Goal: Information Seeking & Learning: Learn about a topic

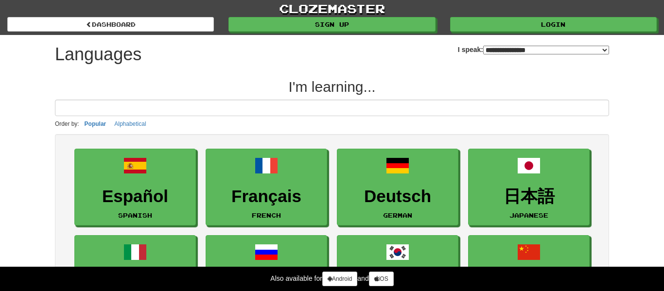
select select "*******"
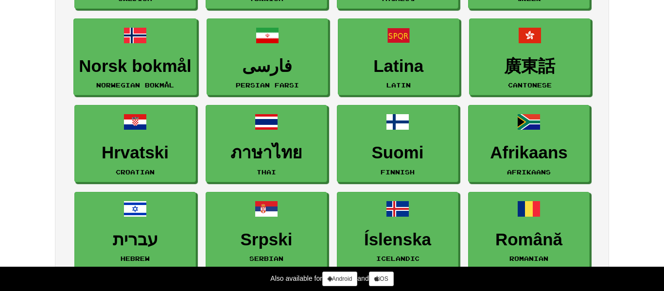
scroll to position [478, 0]
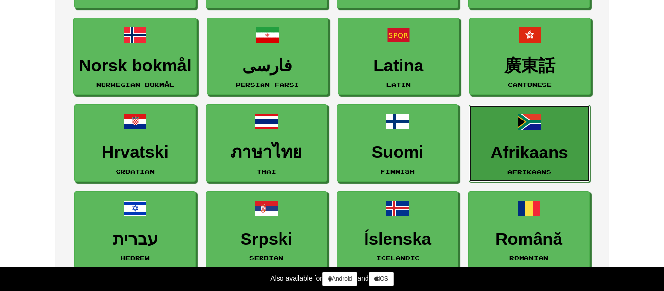
click at [491, 124] on link "Afrikaans Afrikaans" at bounding box center [530, 143] width 122 height 77
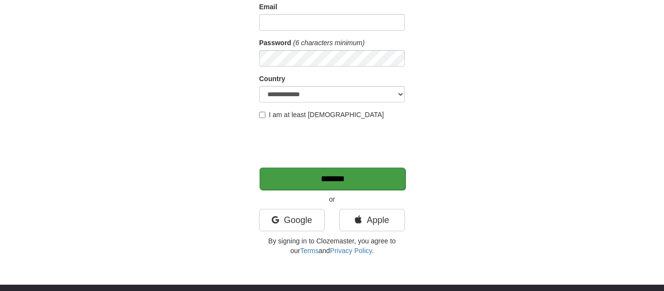
scroll to position [131, 0]
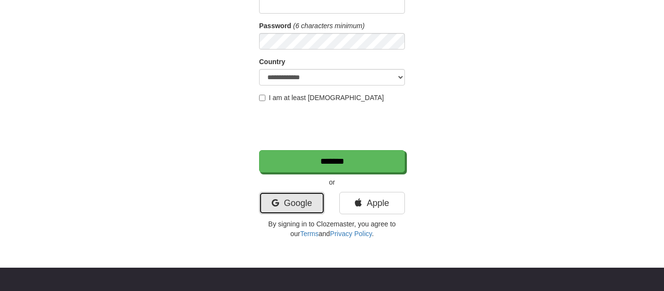
click at [317, 198] on link "Google" at bounding box center [292, 203] width 66 height 22
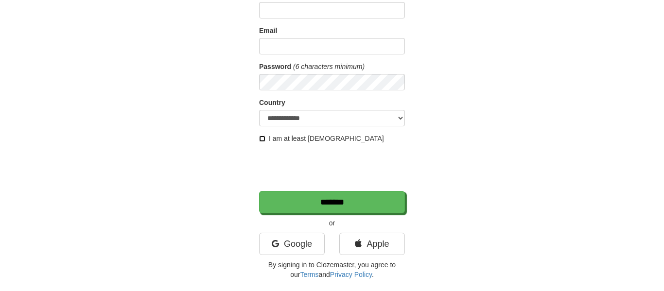
scroll to position [0, 0]
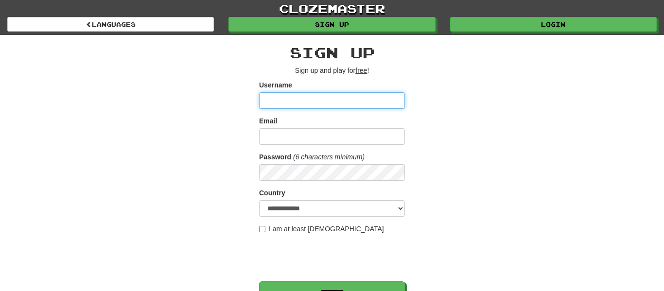
click at [291, 93] on input "Username" at bounding box center [332, 100] width 146 height 17
type input "******"
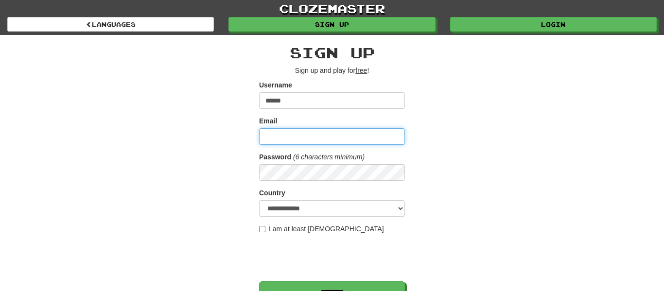
click at [293, 133] on input "Email" at bounding box center [332, 136] width 146 height 17
paste input "**********"
type input "**********"
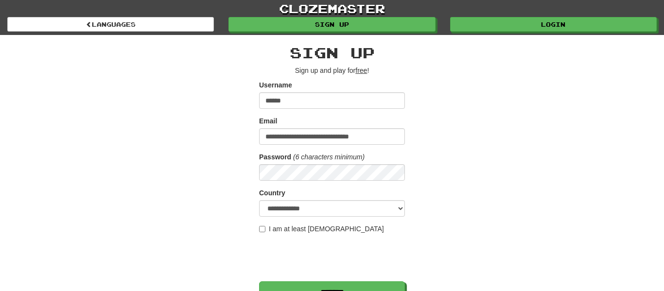
click at [321, 219] on form "**********" at bounding box center [332, 192] width 146 height 224
click at [326, 216] on select "**********" at bounding box center [332, 208] width 146 height 17
select select "**"
click at [259, 200] on select "**********" at bounding box center [332, 208] width 146 height 17
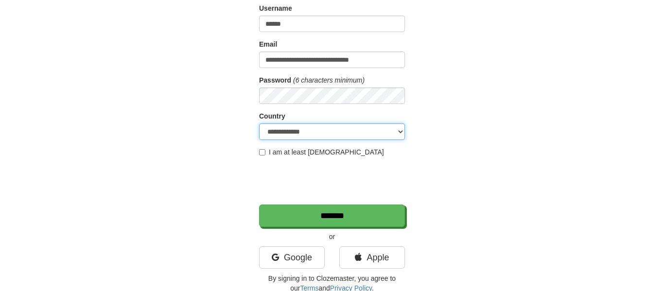
scroll to position [86, 0]
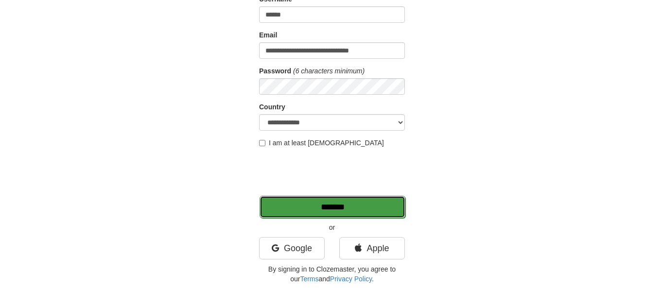
click at [289, 202] on input "*******" at bounding box center [333, 207] width 146 height 22
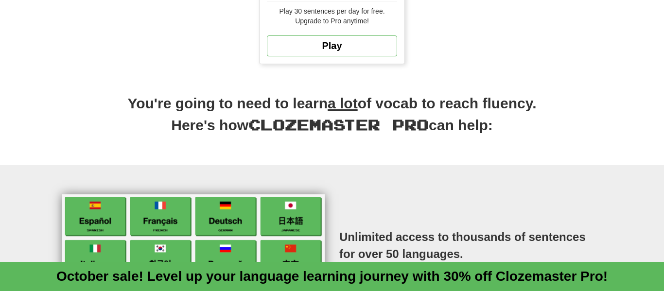
scroll to position [393, 0]
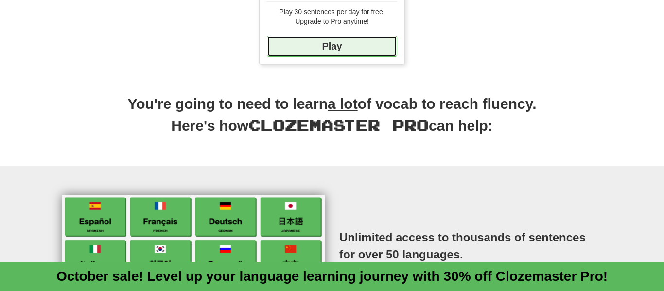
click at [359, 42] on link "Play" at bounding box center [332, 46] width 130 height 21
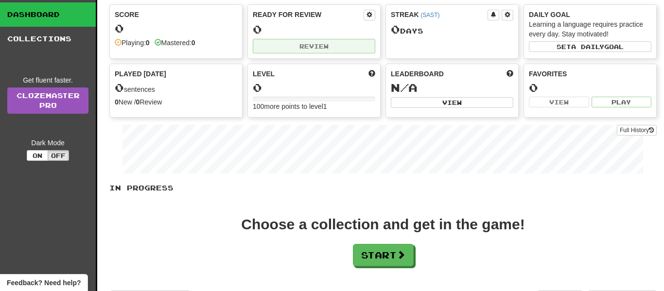
scroll to position [58, 0]
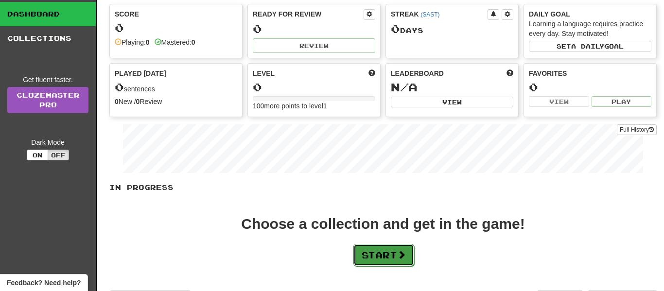
click at [382, 250] on button "Start" at bounding box center [384, 255] width 61 height 22
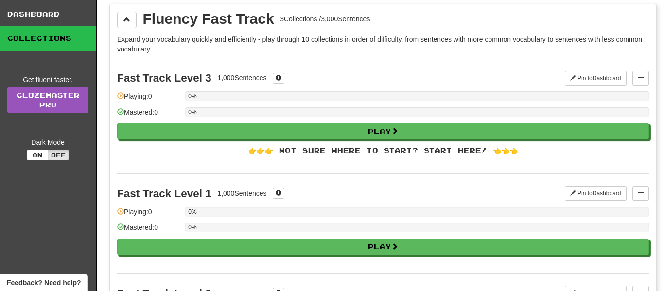
scroll to position [0, 0]
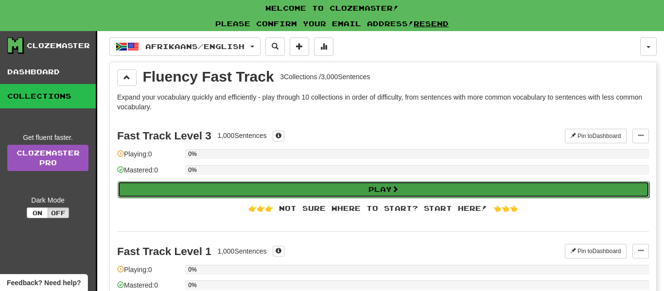
click at [318, 187] on button "Play" at bounding box center [384, 189] width 532 height 17
select select "**"
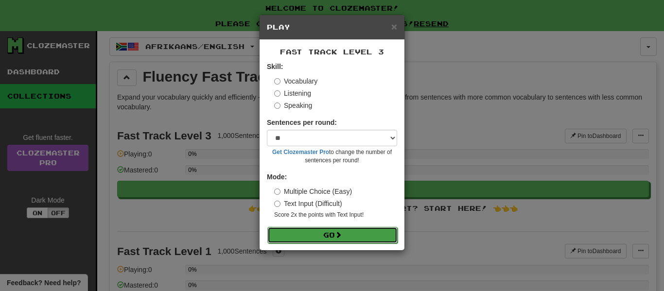
click at [326, 232] on button "Go" at bounding box center [332, 235] width 130 height 17
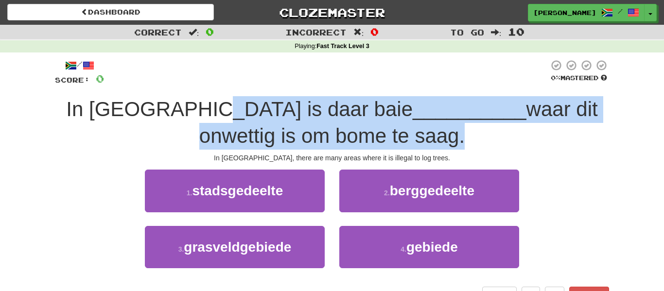
drag, startPoint x: 194, startPoint y: 110, endPoint x: 388, endPoint y: 128, distance: 194.8
click at [388, 128] on div "In Kanada is daar baie __________ waar dit onwettig is om bome te saag." at bounding box center [332, 122] width 554 height 53
click at [180, 152] on div "/ Score: 0 0 % Mastered In Kanada is daar baie __________ waar dit onwettig is …" at bounding box center [332, 181] width 554 height 244
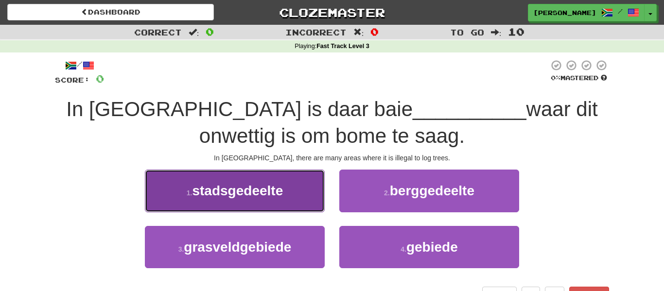
click at [223, 177] on button "1 . stadsgedeelte" at bounding box center [235, 191] width 180 height 42
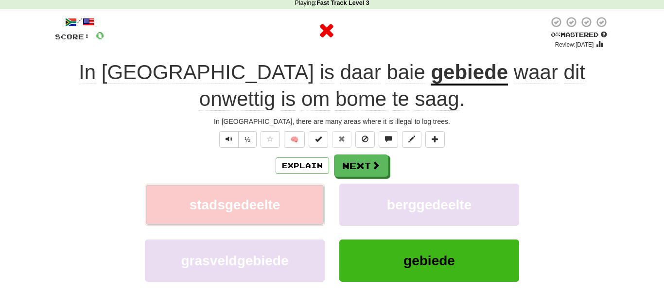
scroll to position [45, 0]
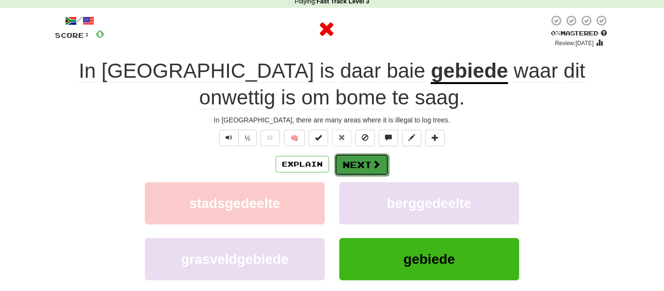
click at [347, 156] on button "Next" at bounding box center [362, 165] width 54 height 22
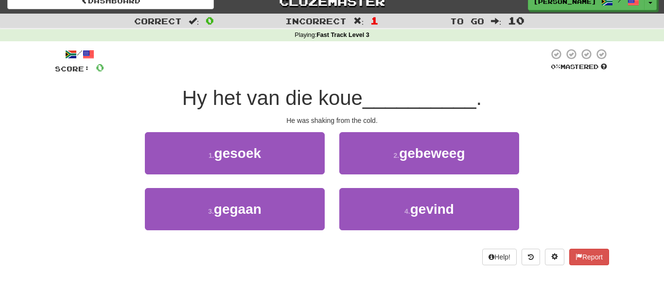
scroll to position [6, 0]
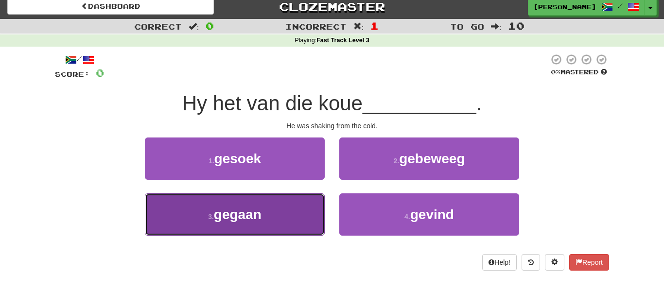
click at [236, 210] on span "gegaan" at bounding box center [238, 214] width 48 height 15
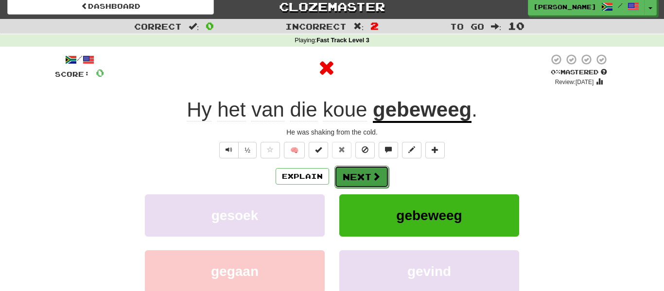
click at [381, 167] on button "Next" at bounding box center [362, 177] width 54 height 22
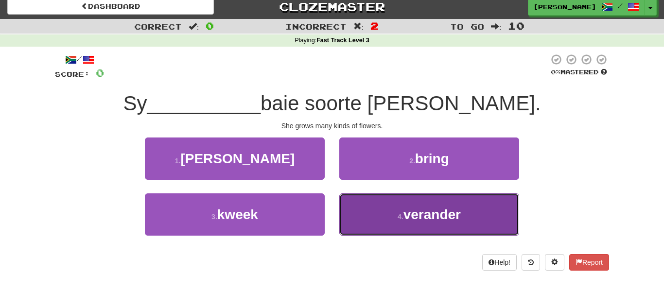
click at [376, 220] on button "4 . verander" at bounding box center [429, 215] width 180 height 42
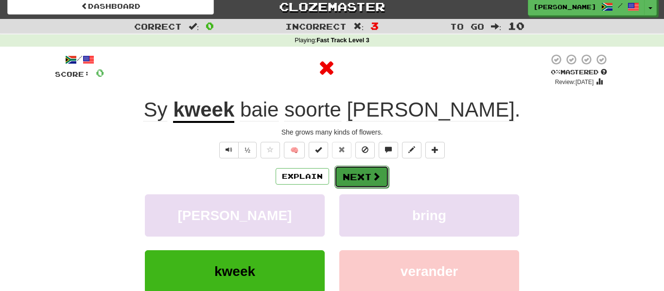
click at [364, 170] on button "Next" at bounding box center [362, 177] width 54 height 22
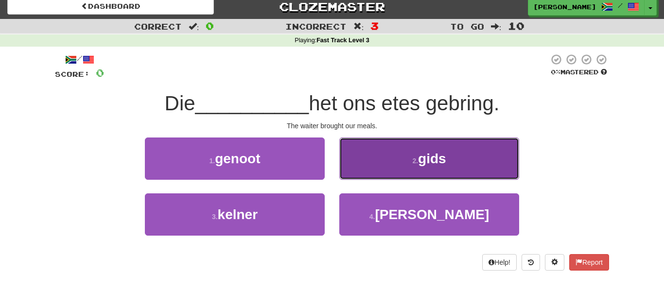
click at [425, 146] on button "2 . gids" at bounding box center [429, 159] width 180 height 42
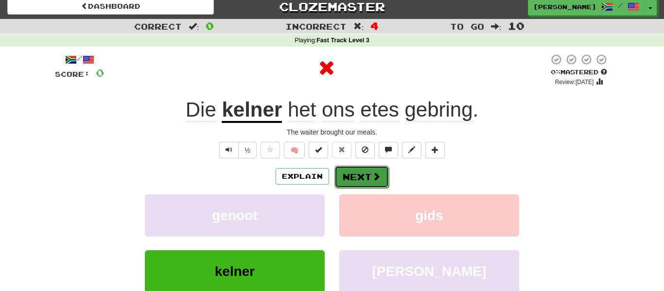
click at [371, 183] on button "Next" at bounding box center [362, 177] width 54 height 22
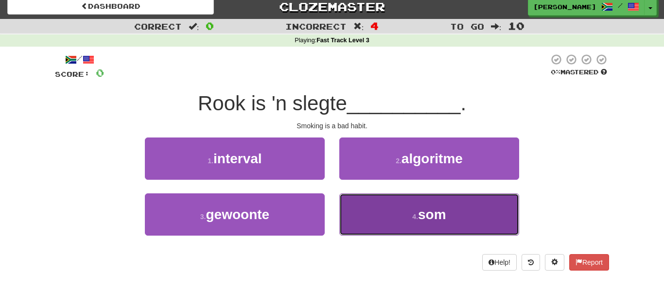
click at [374, 221] on button "4 . som" at bounding box center [429, 215] width 180 height 42
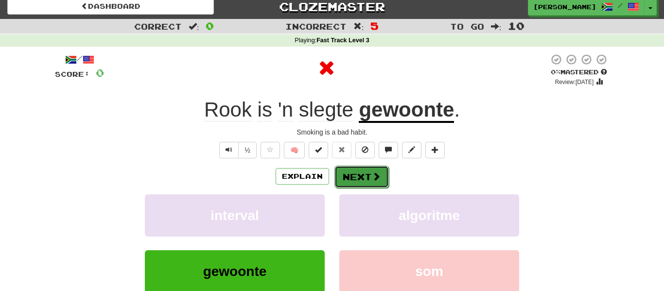
click at [352, 176] on button "Next" at bounding box center [362, 177] width 54 height 22
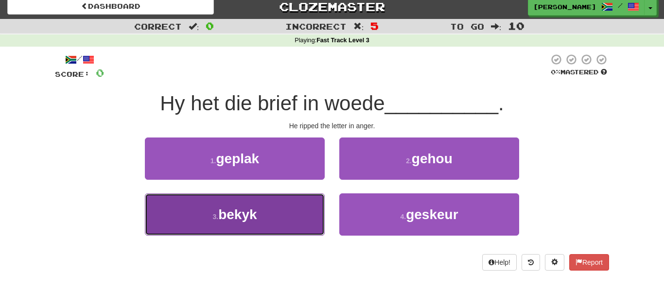
click at [297, 217] on button "3 . bekyk" at bounding box center [235, 215] width 180 height 42
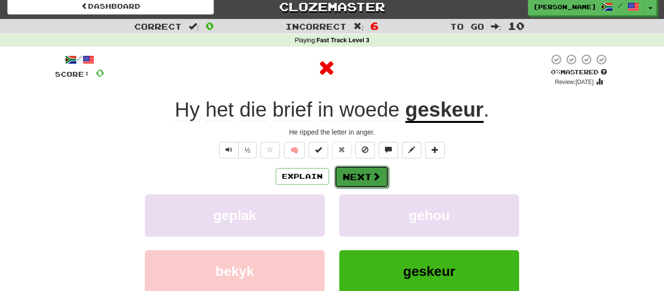
click at [347, 186] on button "Next" at bounding box center [362, 177] width 54 height 22
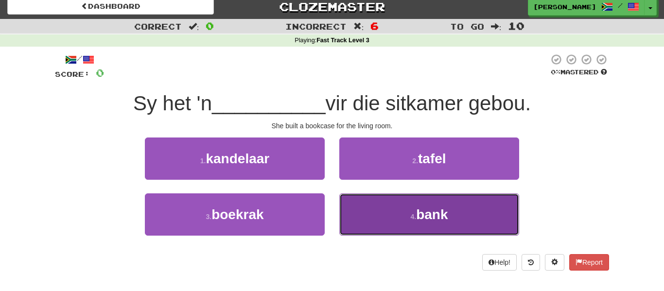
click at [383, 195] on button "4 . bank" at bounding box center [429, 215] width 180 height 42
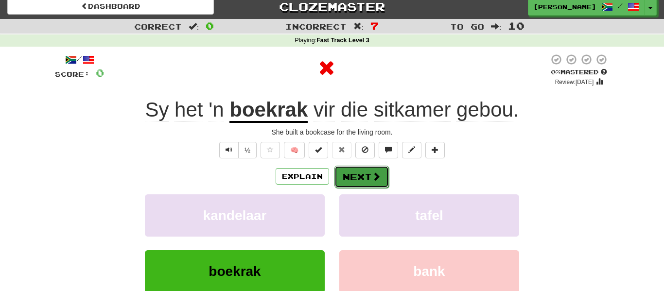
click at [367, 178] on button "Next" at bounding box center [362, 177] width 54 height 22
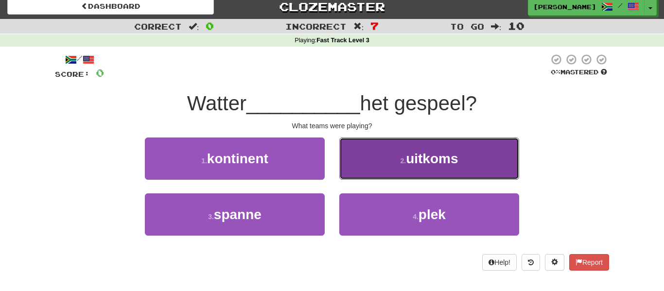
click at [365, 173] on button "2 . uitkoms" at bounding box center [429, 159] width 180 height 42
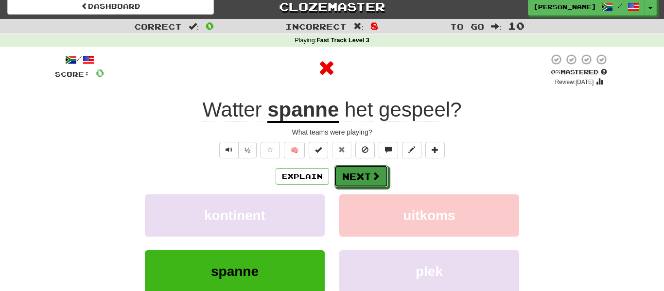
click at [365, 173] on button "Next" at bounding box center [361, 176] width 54 height 22
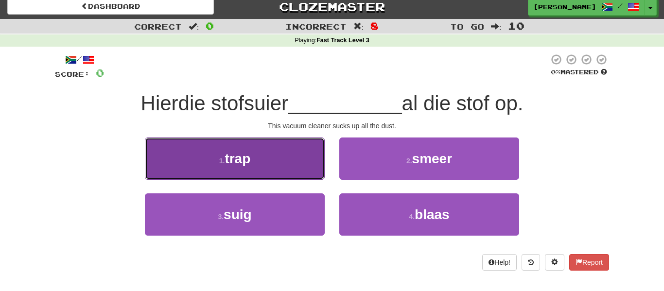
click at [275, 171] on button "1 . trap" at bounding box center [235, 159] width 180 height 42
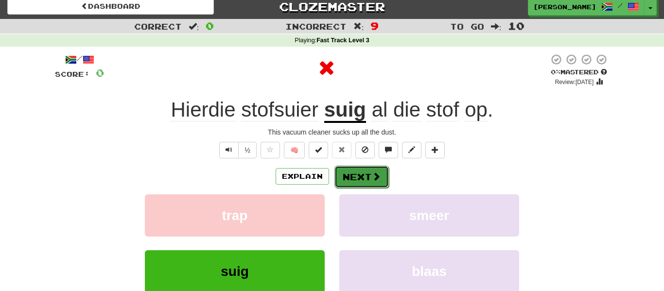
click at [340, 183] on button "Next" at bounding box center [362, 177] width 54 height 22
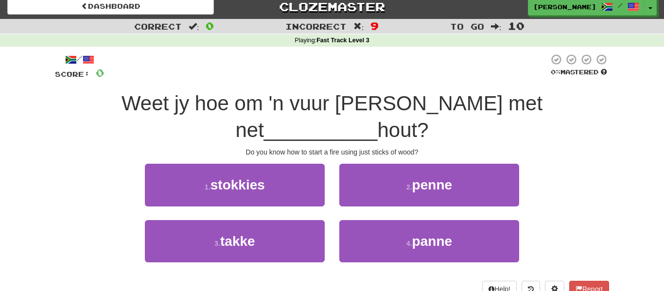
click at [257, 186] on div "1 . stokkies" at bounding box center [235, 192] width 195 height 56
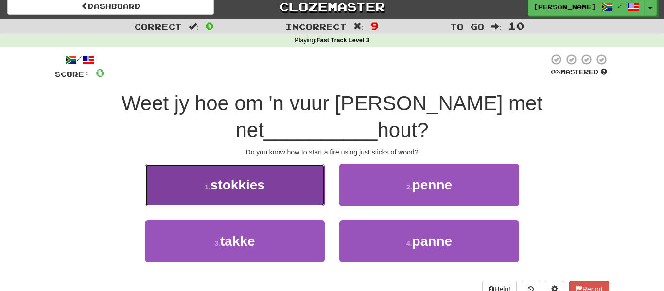
click at [295, 164] on button "1 . stokkies" at bounding box center [235, 185] width 180 height 42
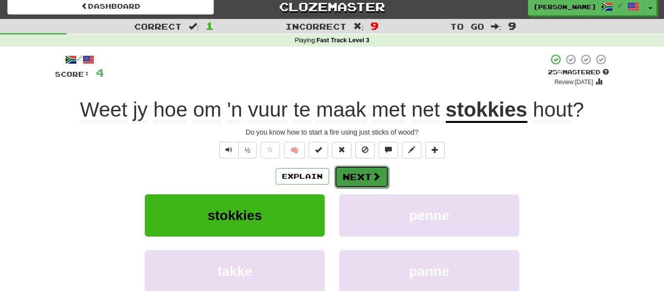
click at [351, 172] on button "Next" at bounding box center [362, 177] width 54 height 22
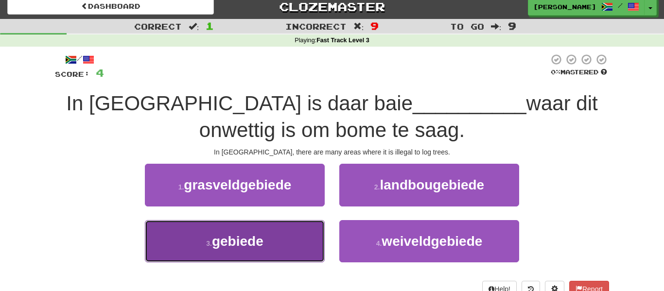
click at [307, 243] on button "3 . gebiede" at bounding box center [235, 241] width 180 height 42
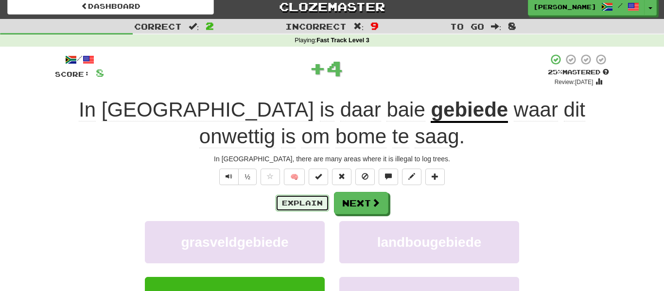
click at [308, 201] on button "Explain" at bounding box center [302, 203] width 53 height 17
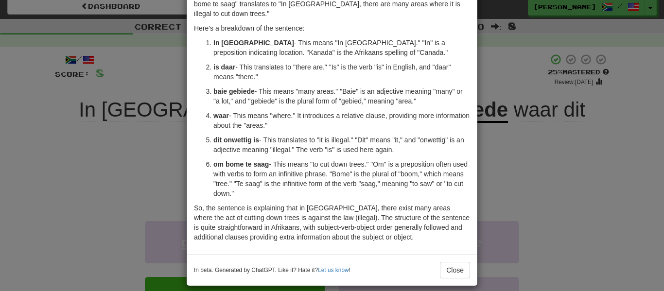
scroll to position [57, 0]
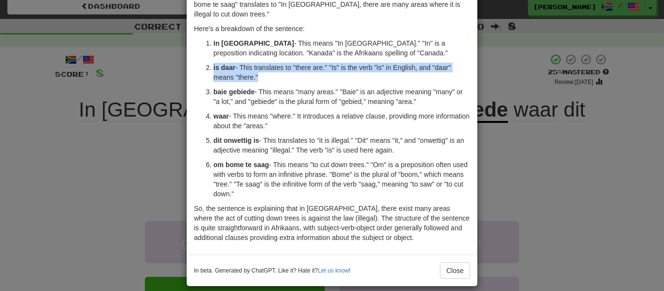
drag, startPoint x: 309, startPoint y: 74, endPoint x: 207, endPoint y: 50, distance: 105.3
click at [207, 50] on ol "In Kanada - This means "In Canada." "In" is a preposition indicating location. …" at bounding box center [332, 118] width 276 height 160
click at [310, 87] on p "baie gebiede - This means "many areas." "Baie" is an adjective meaning "many" o…" at bounding box center [341, 96] width 257 height 19
drag, startPoint x: 212, startPoint y: 77, endPoint x: 434, endPoint y: 96, distance: 223.1
click at [434, 96] on li "baie gebiede - This means "many areas." "Baie" is an adjective meaning "many" o…" at bounding box center [341, 96] width 257 height 19
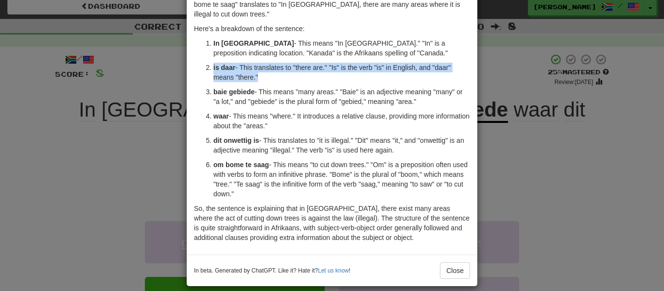
click at [434, 96] on p "baie gebiede - This means "many areas." "Baie" is an adjective meaning "many" o…" at bounding box center [341, 96] width 257 height 19
drag, startPoint x: 434, startPoint y: 96, endPoint x: 199, endPoint y: 84, distance: 235.7
click at [199, 84] on ol "In Kanada - This means "In Canada." "In" is a preposition indicating location. …" at bounding box center [332, 118] width 276 height 160
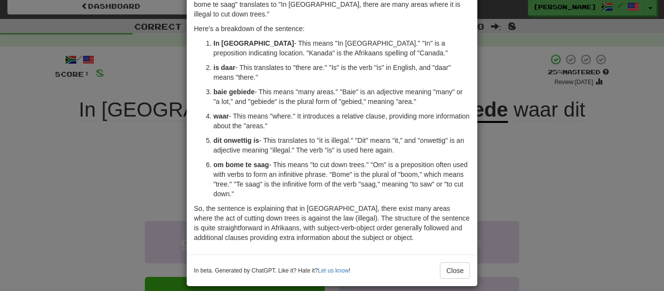
click at [221, 112] on strong "waar" at bounding box center [221, 116] width 16 height 8
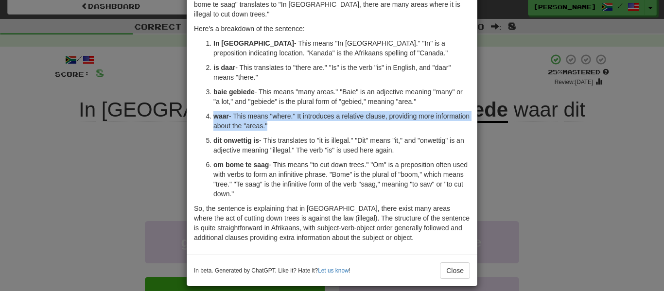
drag, startPoint x: 212, startPoint y: 106, endPoint x: 318, endPoint y: 123, distance: 107.3
click at [318, 123] on ol "In Kanada - This means "In Canada." "In" is a preposition indicating location. …" at bounding box center [332, 118] width 276 height 160
drag, startPoint x: 410, startPoint y: 142, endPoint x: 199, endPoint y: 133, distance: 211.7
click at [199, 133] on ol "In Kanada - This means "In Canada." "In" is a preposition indicating location. …" at bounding box center [332, 118] width 276 height 160
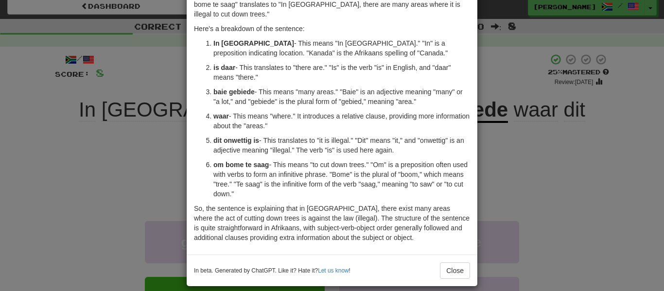
click at [281, 181] on p "om bome te saag - This means "to cut down trees." "Om" is a preposition often u…" at bounding box center [341, 179] width 257 height 39
drag, startPoint x: 279, startPoint y: 188, endPoint x: 201, endPoint y: 155, distance: 84.3
click at [201, 155] on ol "In Kanada - This means "In Canada." "In" is a preposition indicating location. …" at bounding box center [332, 118] width 276 height 160
click at [460, 263] on button "Close" at bounding box center [455, 271] width 30 height 17
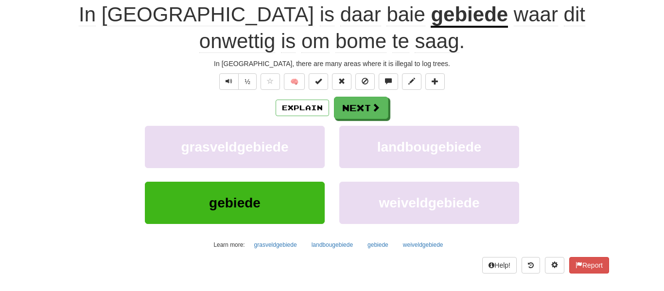
scroll to position [106, 0]
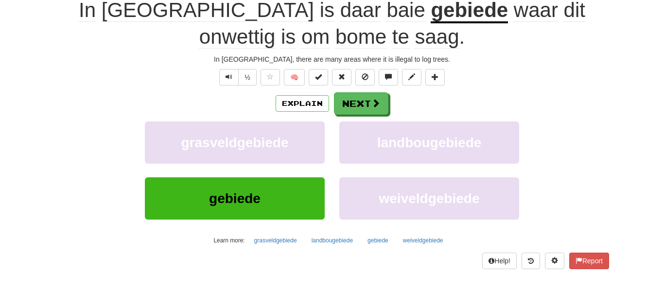
click at [350, 116] on div "Explain Next grasveldgebiede landbougebiede gebiede weiveldgebiede Learn more: …" at bounding box center [332, 170] width 554 height 156
click at [353, 110] on button "Next" at bounding box center [362, 104] width 54 height 22
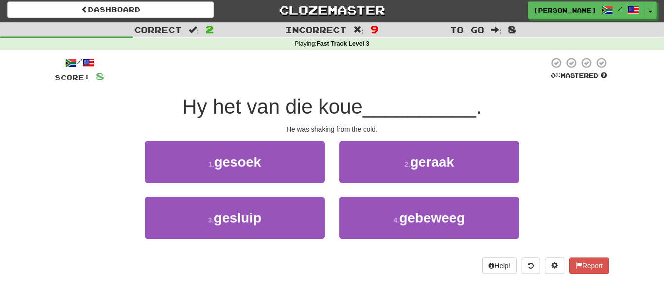
scroll to position [3, 0]
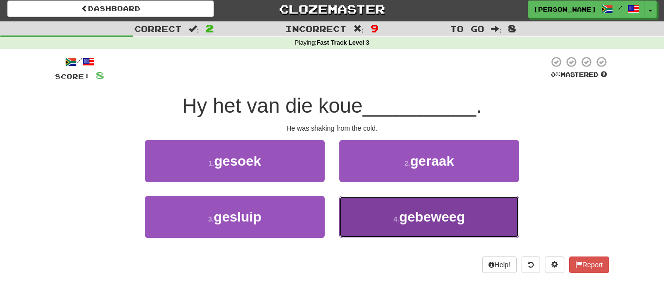
click at [368, 233] on button "4 . gebeweeg" at bounding box center [429, 217] width 180 height 42
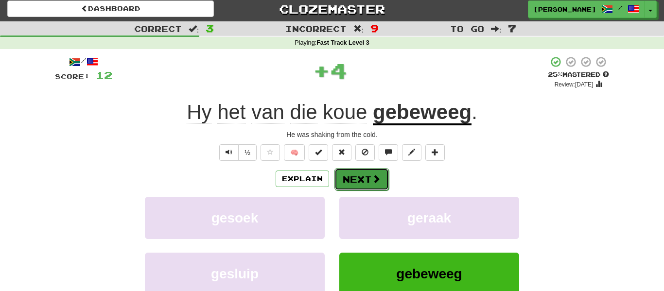
click at [368, 175] on button "Next" at bounding box center [362, 179] width 54 height 22
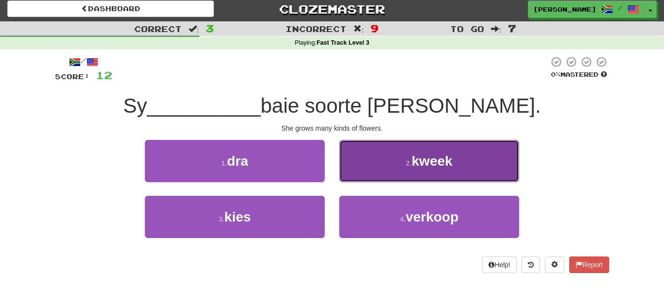
click at [426, 166] on span "kweek" at bounding box center [432, 161] width 41 height 15
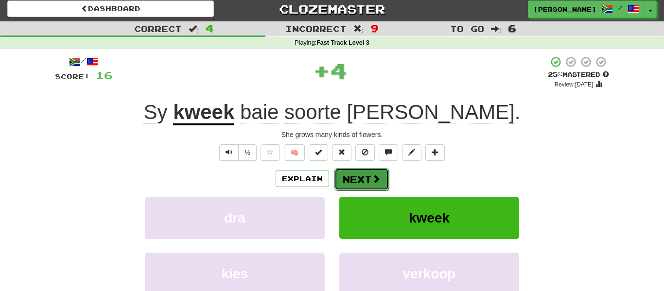
click at [367, 177] on button "Next" at bounding box center [362, 179] width 54 height 22
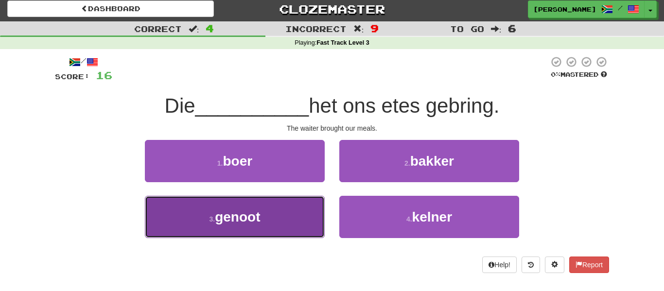
click at [222, 212] on span "genoot" at bounding box center [237, 217] width 45 height 15
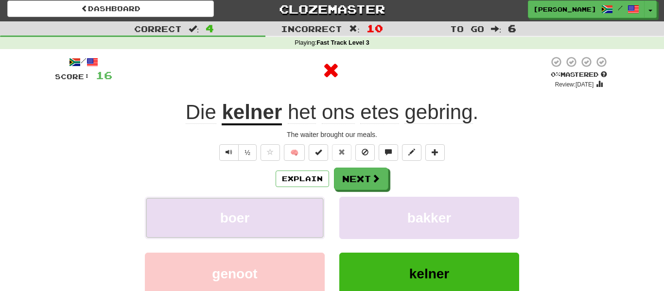
click at [222, 212] on span "boer" at bounding box center [235, 218] width 30 height 15
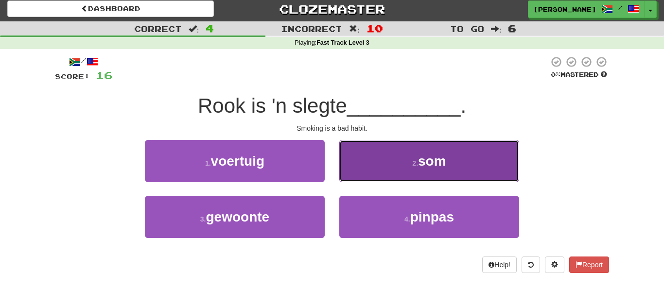
click at [373, 158] on button "2 . som" at bounding box center [429, 161] width 180 height 42
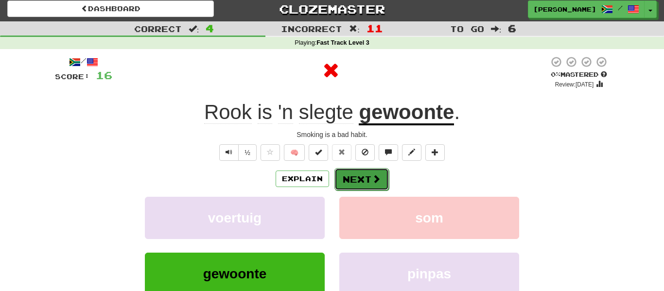
click at [352, 178] on button "Next" at bounding box center [362, 179] width 54 height 22
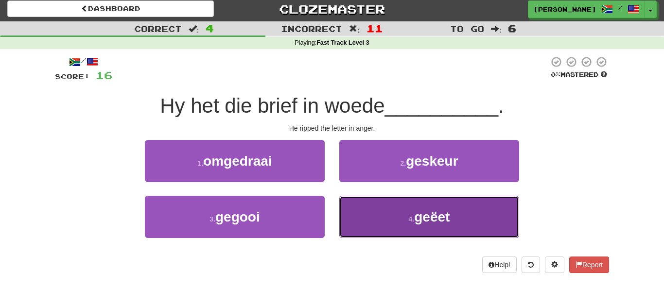
click at [374, 202] on button "4 . geëet" at bounding box center [429, 217] width 180 height 42
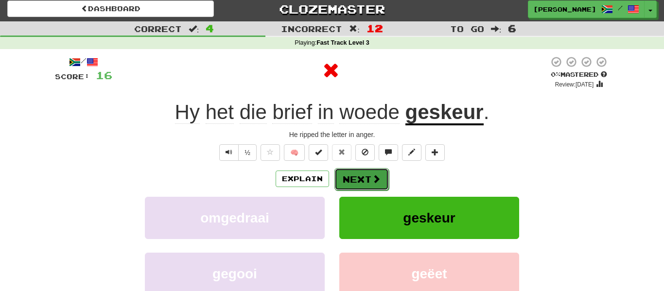
click at [366, 176] on button "Next" at bounding box center [362, 179] width 54 height 22
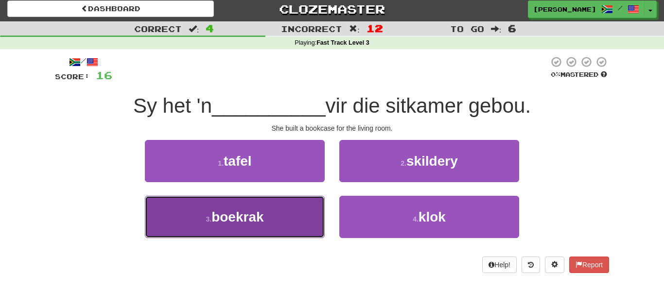
click at [300, 225] on button "3 . boekrak" at bounding box center [235, 217] width 180 height 42
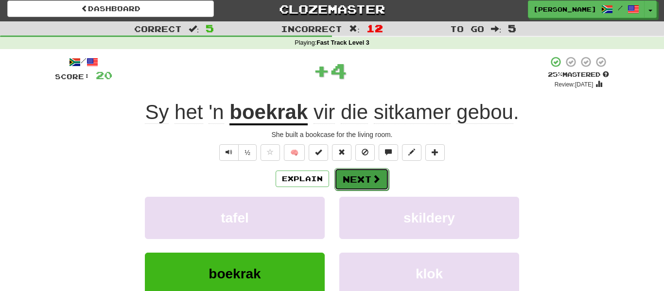
click at [353, 184] on button "Next" at bounding box center [362, 179] width 54 height 22
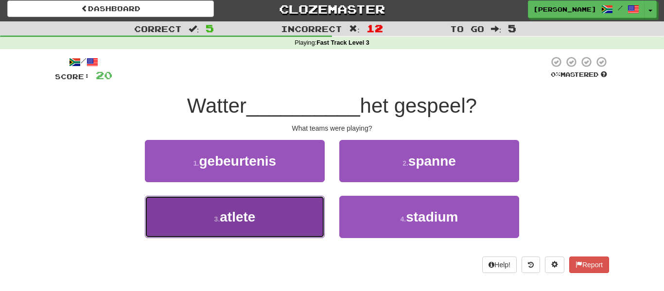
click at [276, 230] on button "3 . atlete" at bounding box center [235, 217] width 180 height 42
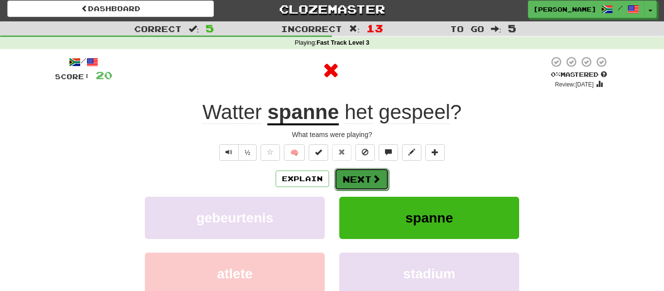
click at [342, 179] on button "Next" at bounding box center [362, 179] width 54 height 22
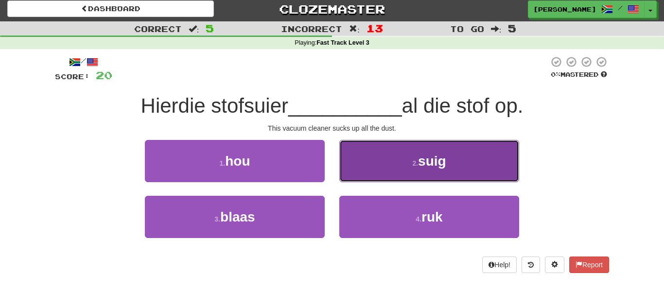
click at [379, 179] on button "2 . suig" at bounding box center [429, 161] width 180 height 42
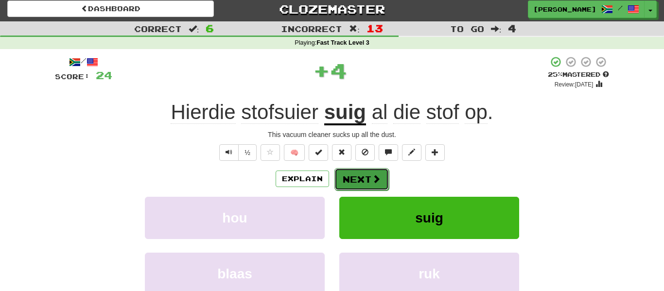
click at [377, 179] on span at bounding box center [376, 179] width 9 height 9
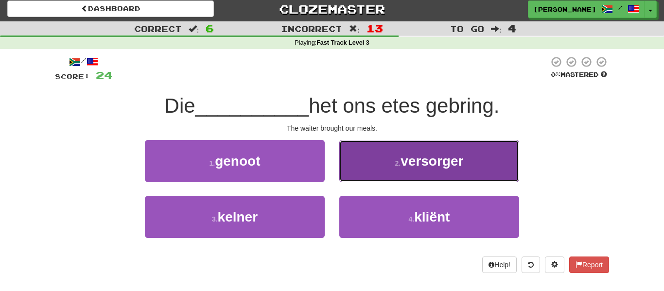
click at [395, 166] on small "2 ." at bounding box center [398, 164] width 6 height 8
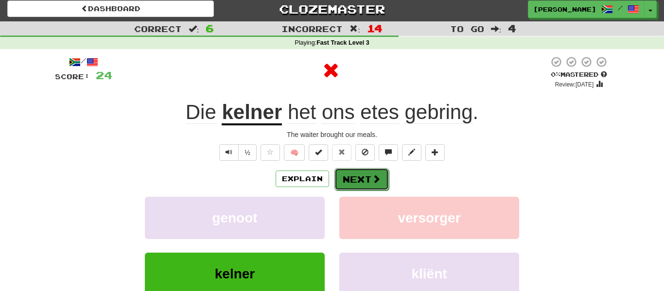
click at [368, 178] on button "Next" at bounding box center [362, 179] width 54 height 22
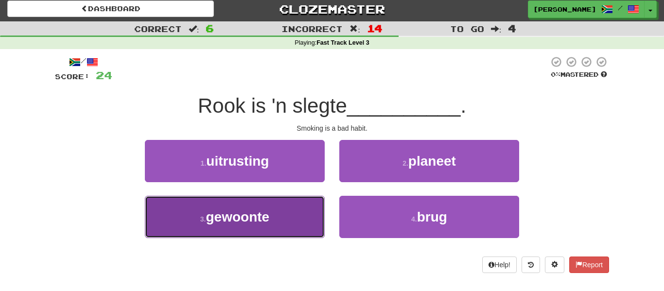
click at [290, 230] on button "3 . gewoonte" at bounding box center [235, 217] width 180 height 42
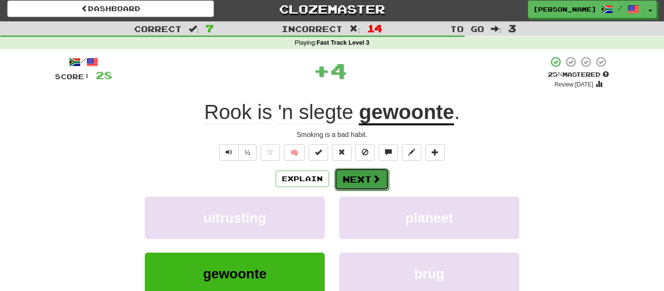
click at [372, 177] on span at bounding box center [376, 179] width 9 height 9
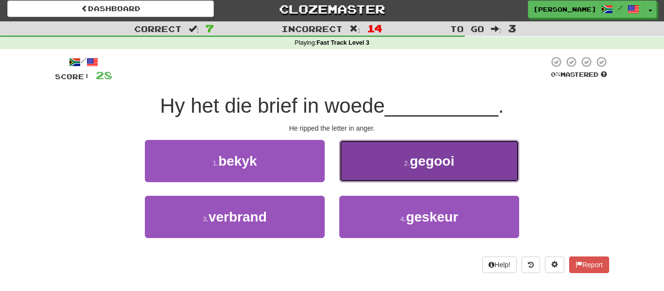
click at [378, 177] on button "2 . gegooi" at bounding box center [429, 161] width 180 height 42
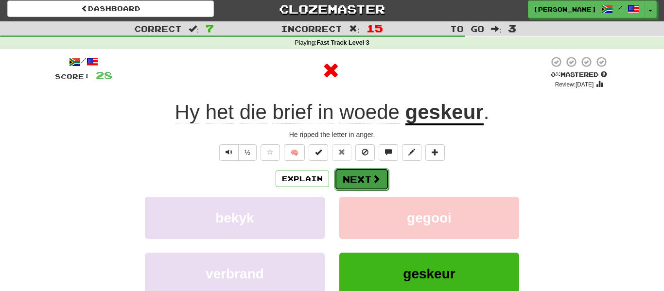
click at [367, 183] on button "Next" at bounding box center [362, 179] width 54 height 22
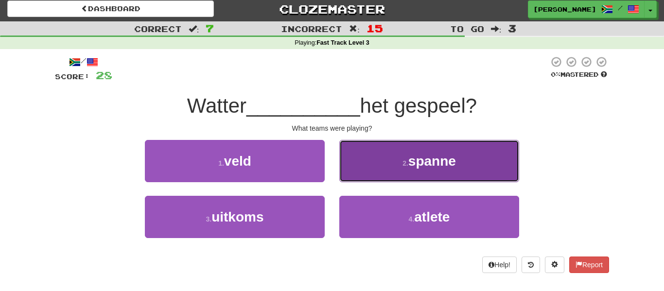
click at [391, 172] on button "2 . spanne" at bounding box center [429, 161] width 180 height 42
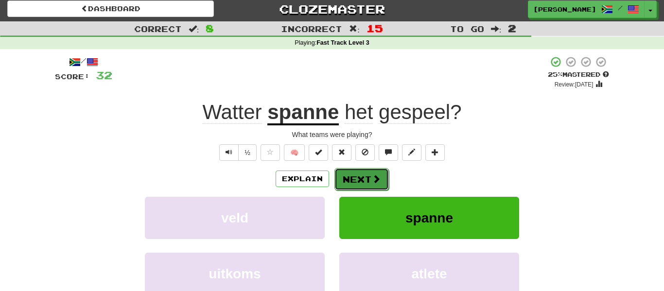
click at [353, 176] on button "Next" at bounding box center [362, 179] width 54 height 22
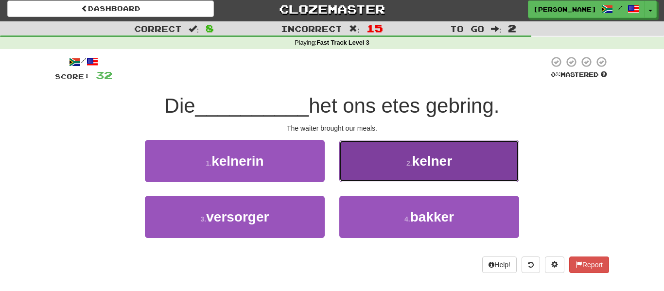
click at [353, 176] on button "2 . kelner" at bounding box center [429, 161] width 180 height 42
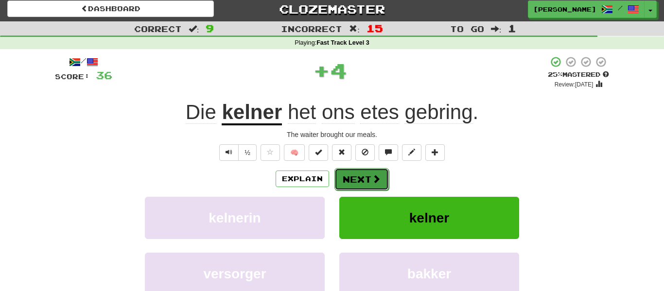
click at [352, 176] on button "Next" at bounding box center [362, 179] width 54 height 22
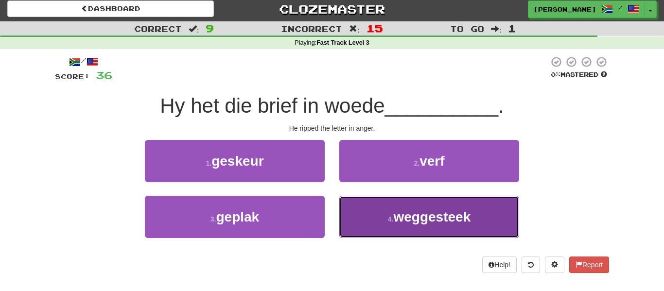
click at [381, 212] on button "4 . weggesteek" at bounding box center [429, 217] width 180 height 42
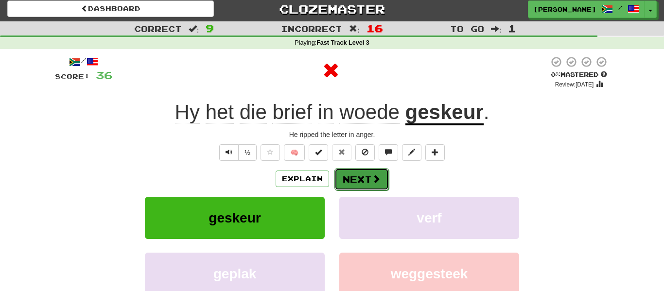
click at [366, 175] on button "Next" at bounding box center [362, 179] width 54 height 22
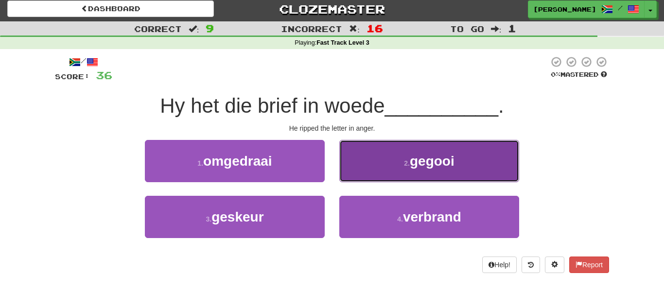
click at [372, 171] on button "2 . gegooi" at bounding box center [429, 161] width 180 height 42
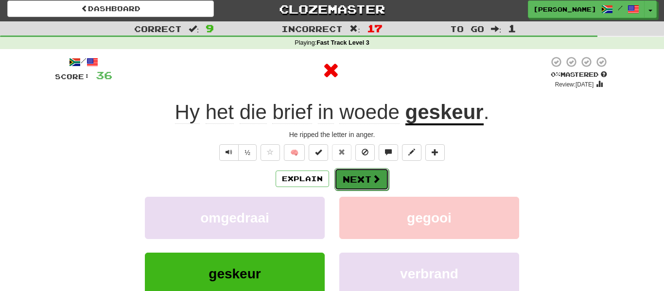
click at [363, 180] on button "Next" at bounding box center [362, 179] width 54 height 22
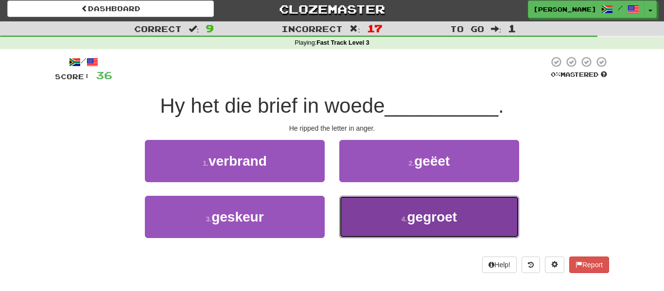
click at [369, 209] on button "4 . gegroet" at bounding box center [429, 217] width 180 height 42
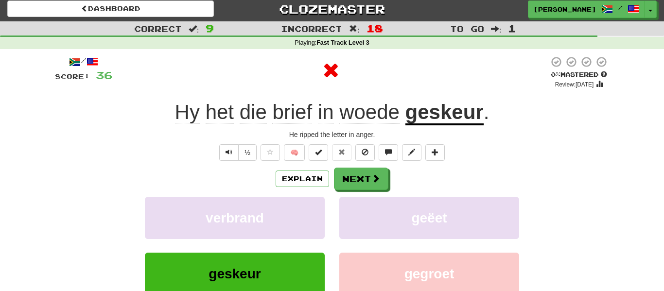
click at [366, 193] on div "Explain Next verbrand geëet geskeur gegroet Learn more: verbrand geëet geskeur …" at bounding box center [332, 246] width 554 height 156
click at [374, 184] on button "Next" at bounding box center [362, 179] width 54 height 22
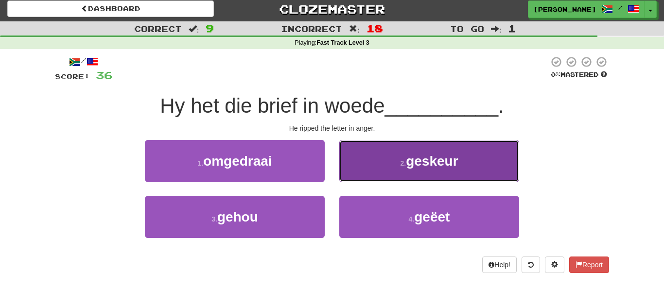
click at [408, 172] on button "2 . geskeur" at bounding box center [429, 161] width 180 height 42
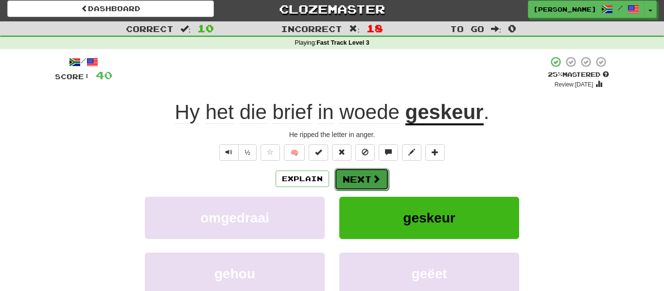
click at [363, 184] on button "Next" at bounding box center [362, 179] width 54 height 22
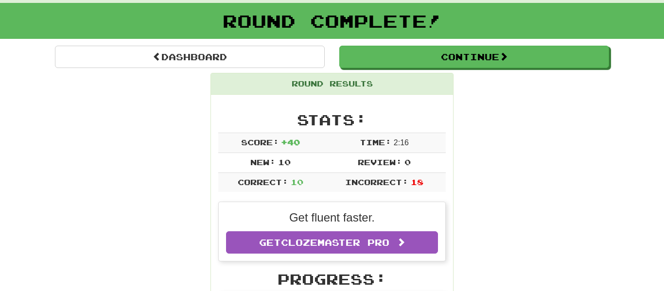
scroll to position [51, 0]
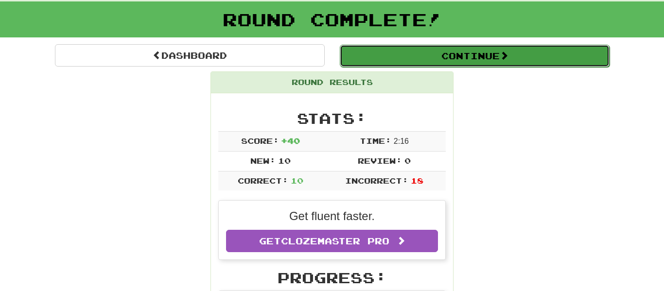
click at [432, 52] on button "Continue" at bounding box center [475, 56] width 270 height 22
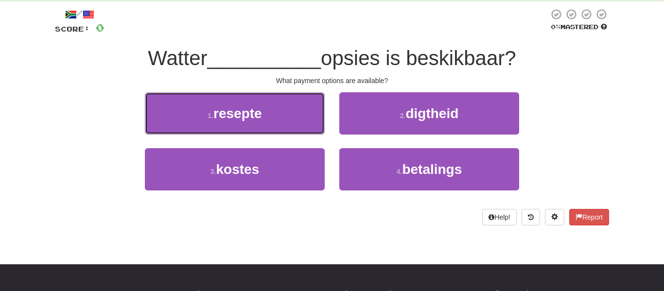
click at [185, 92] on button "1 . resepte" at bounding box center [235, 113] width 180 height 42
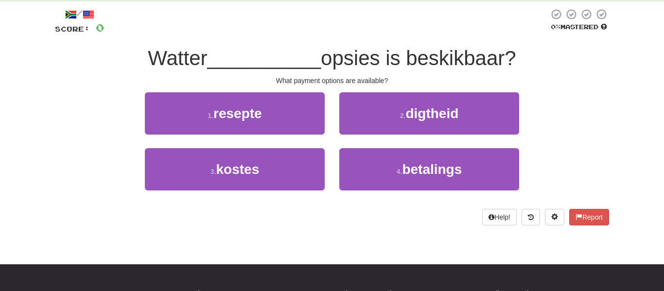
click at [196, 86] on div "What payment options are available?" at bounding box center [332, 81] width 554 height 10
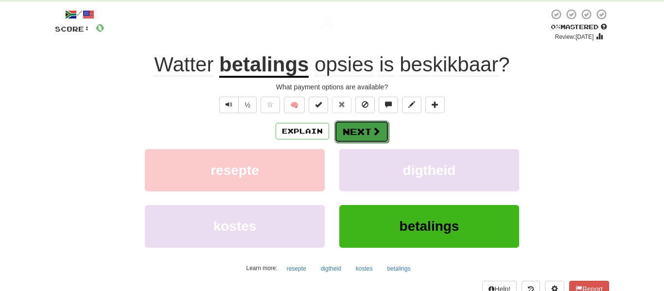
click at [350, 130] on button "Next" at bounding box center [362, 132] width 54 height 22
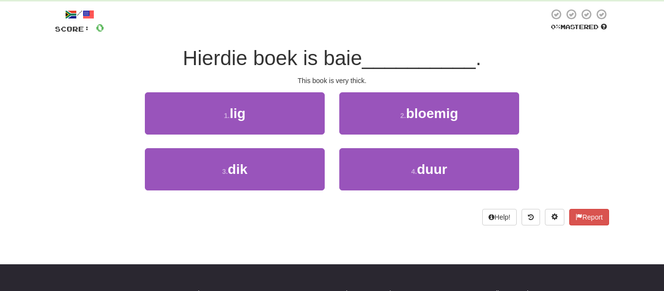
click at [212, 81] on div "This book is very thick." at bounding box center [332, 81] width 554 height 10
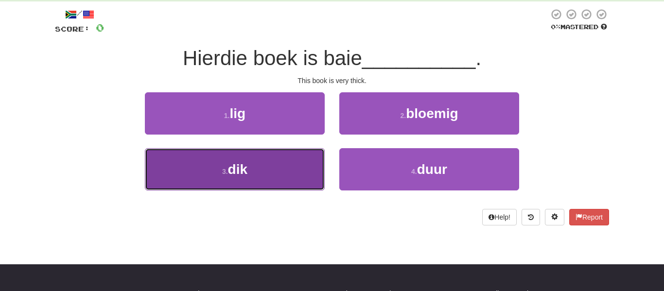
click at [302, 174] on button "3 . dik" at bounding box center [235, 169] width 180 height 42
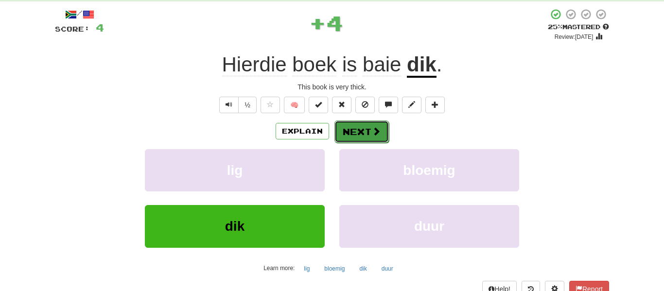
click at [360, 137] on button "Next" at bounding box center [362, 132] width 54 height 22
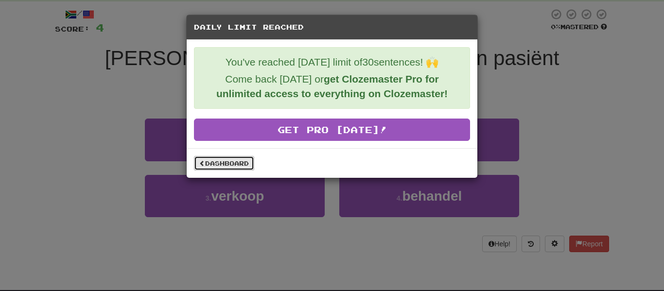
click at [225, 163] on link "Dashboard" at bounding box center [224, 163] width 60 height 15
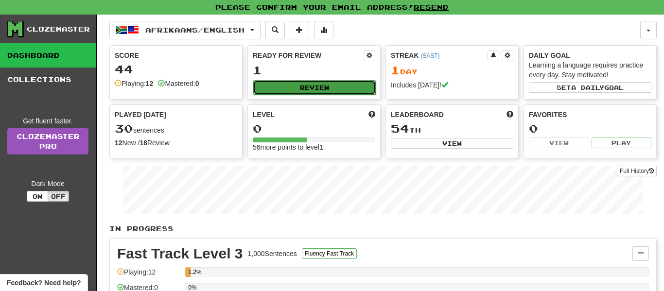
click at [306, 88] on button "Review" at bounding box center [314, 87] width 123 height 15
select select "**"
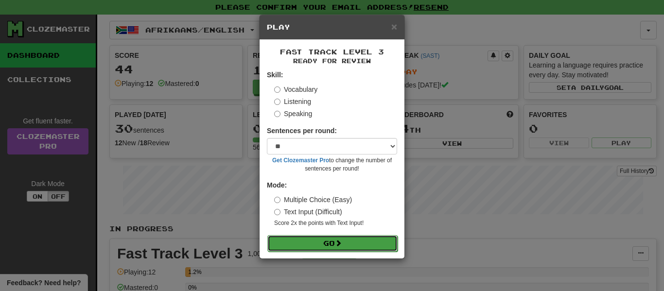
click at [294, 234] on form "Skill: Vocabulary Listening Speaking Sentences per round: * ** ** ** ** ** *** …" at bounding box center [332, 160] width 130 height 181
click at [297, 239] on button "Go" at bounding box center [332, 243] width 130 height 17
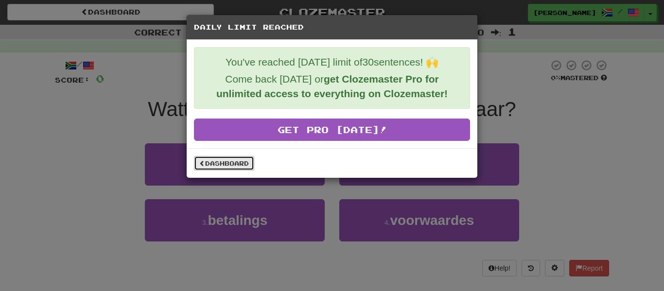
click at [238, 169] on link "Dashboard" at bounding box center [224, 163] width 60 height 15
